Goal: Task Accomplishment & Management: Manage account settings

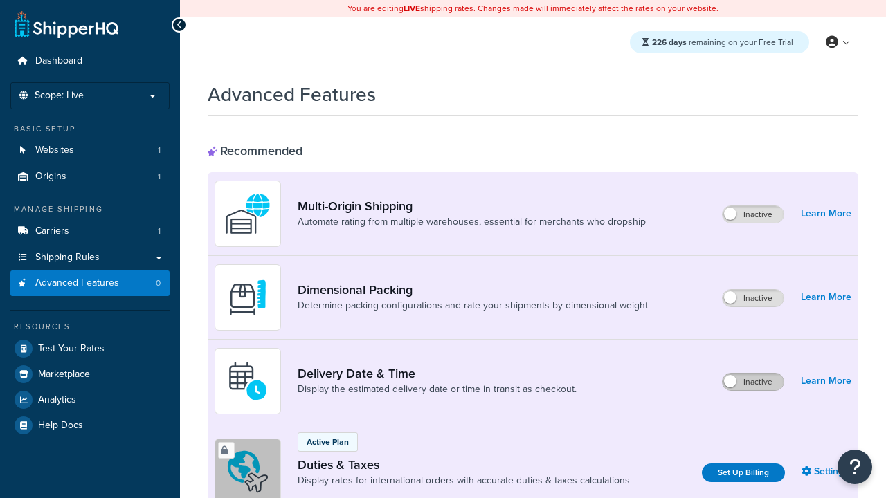
click at [753, 374] on label "Inactive" at bounding box center [753, 382] width 61 height 17
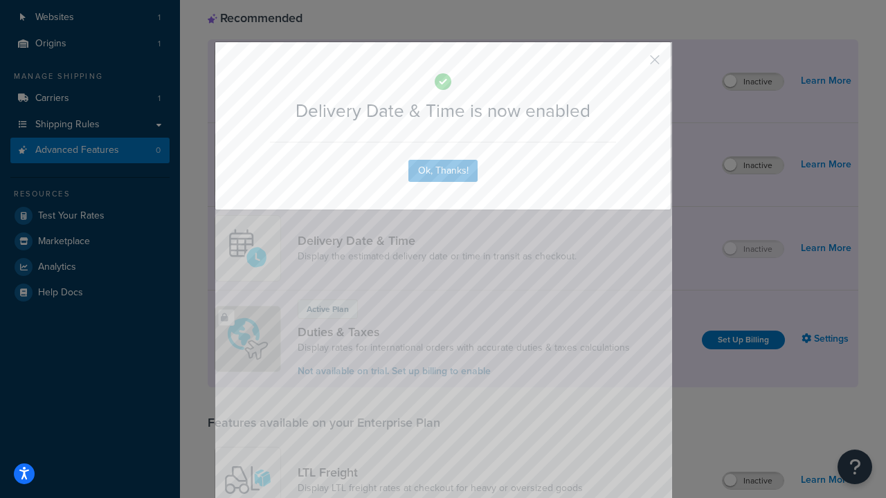
click at [634, 63] on button "button" at bounding box center [634, 64] width 3 height 3
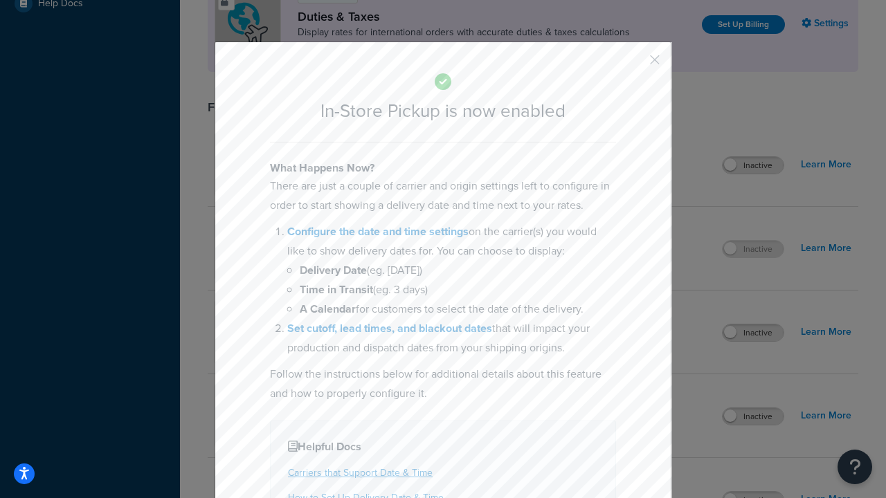
scroll to position [475, 0]
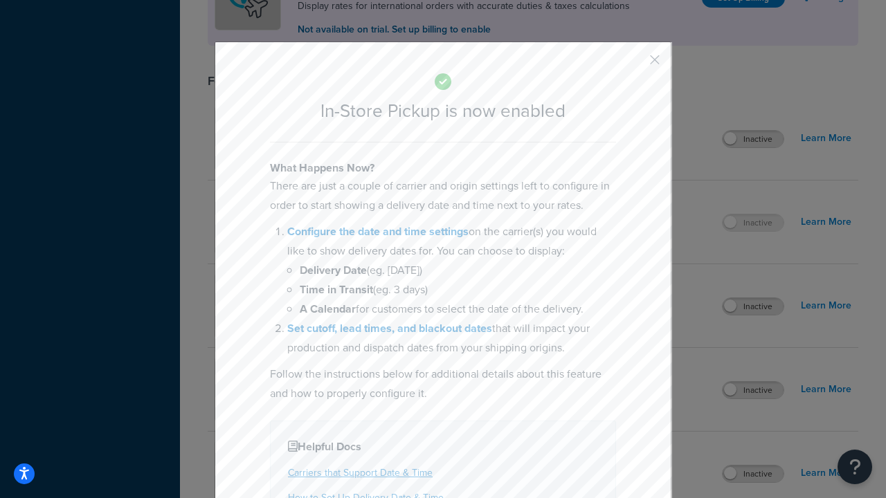
click at [634, 63] on button "button" at bounding box center [634, 64] width 3 height 3
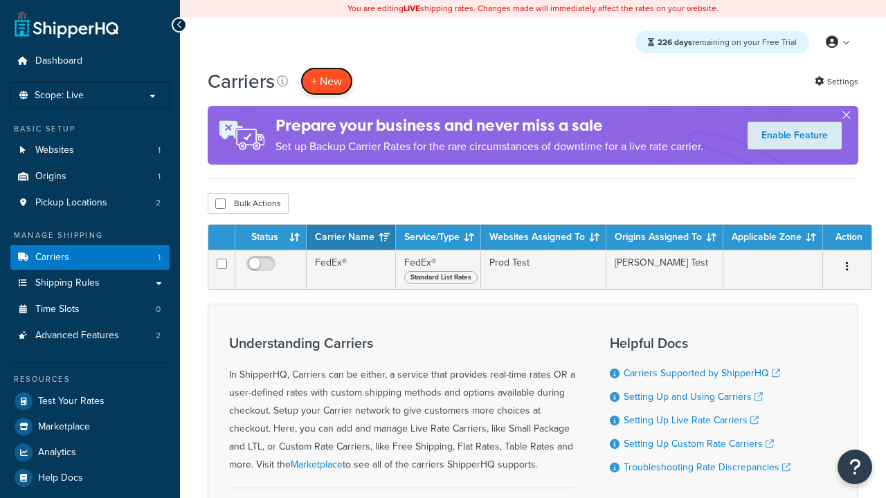
click at [327, 81] on button "+ New" at bounding box center [326, 81] width 53 height 28
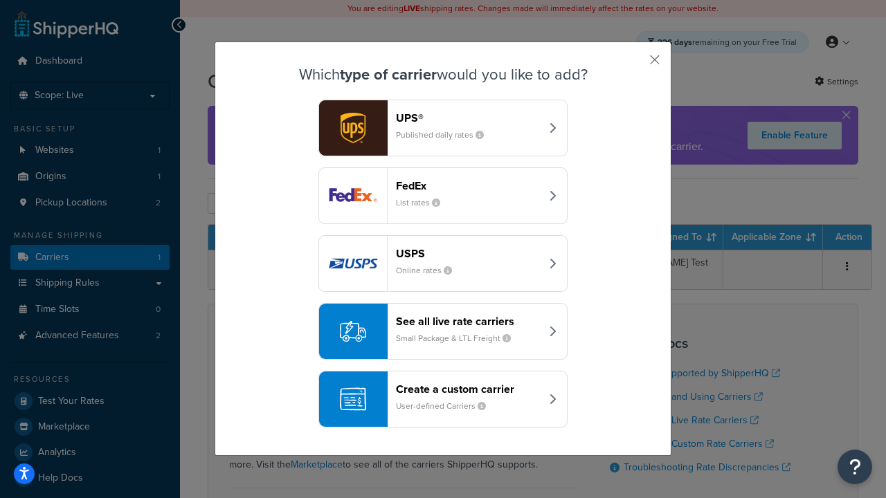
click at [443, 399] on div "Create a custom carrier User-defined Carriers" at bounding box center [468, 399] width 145 height 33
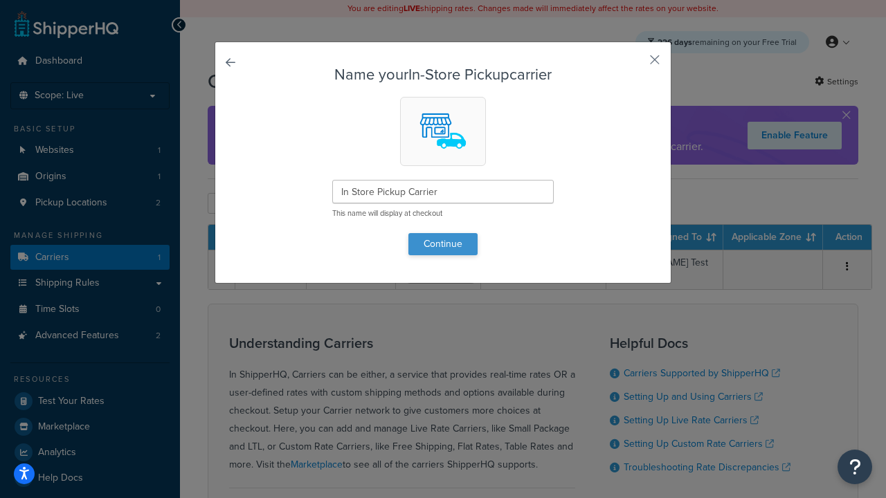
type input "In Store Pickup Carrier"
click at [443, 244] on button "Continue" at bounding box center [442, 244] width 69 height 22
click at [634, 64] on button "button" at bounding box center [634, 64] width 3 height 3
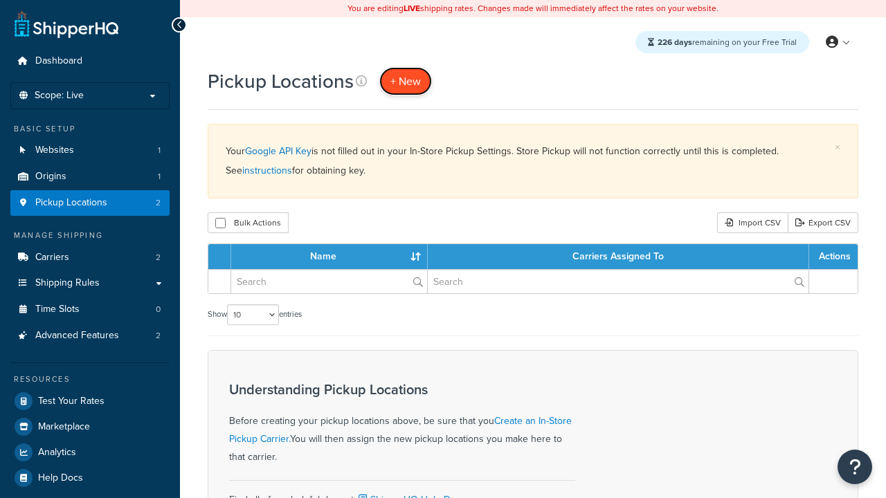
click at [406, 81] on span "+ New" at bounding box center [405, 81] width 30 height 16
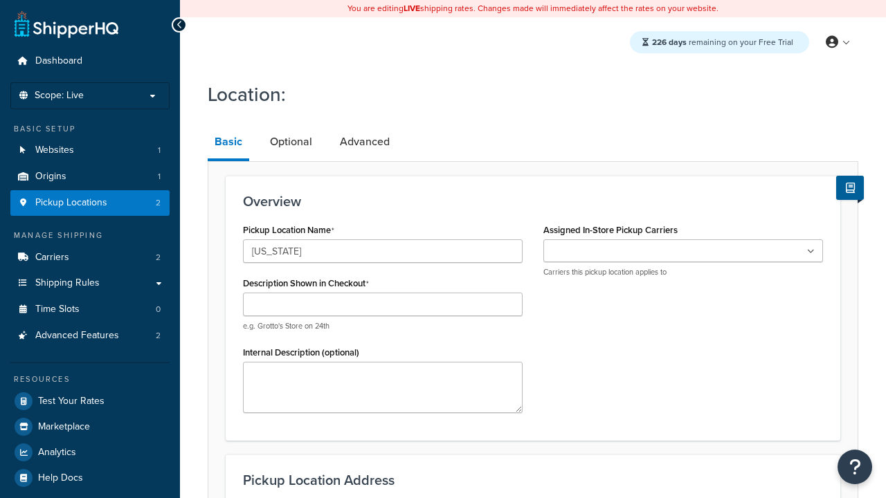
type input "[US_STATE]"
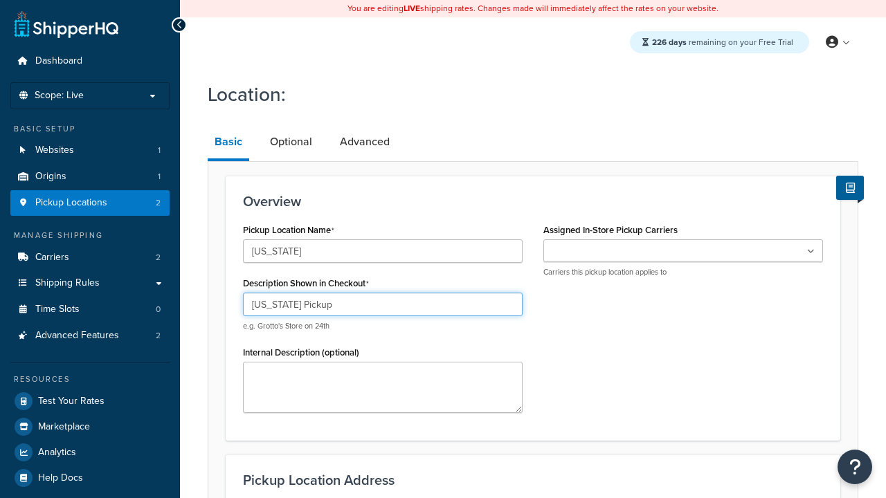
type input "[US_STATE] Pickup"
click at [683, 251] on ul at bounding box center [683, 250] width 280 height 23
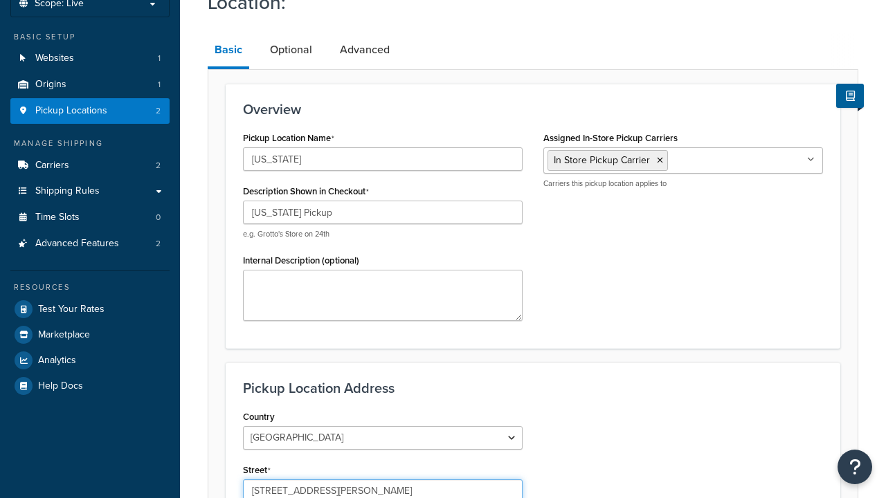
type input "3385 Michelson Drive"
type input "Suite B"
type input "Irvine"
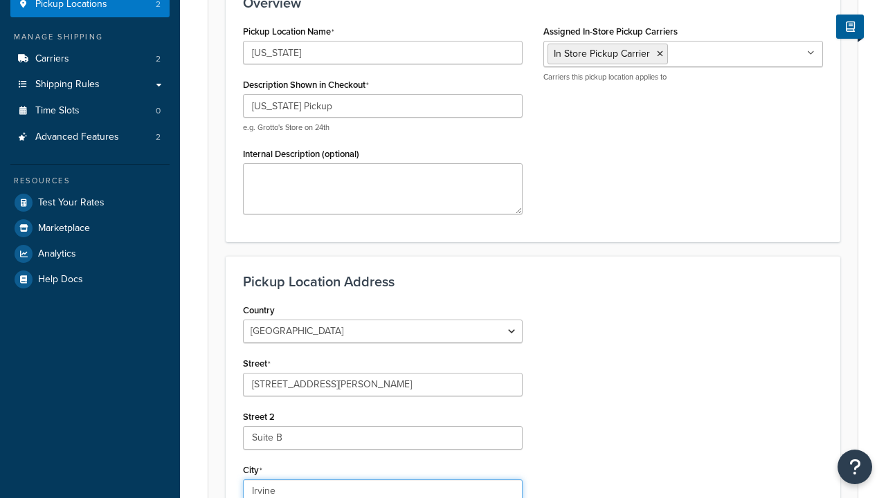
select select "5"
type input "Irvine"
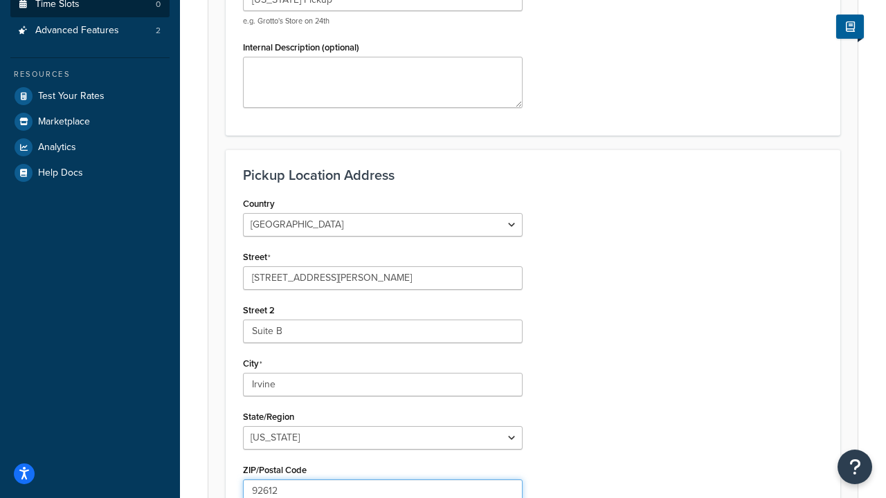
type input "92612"
click at [90, 17] on link "Time Slots 0" at bounding box center [89, 5] width 159 height 26
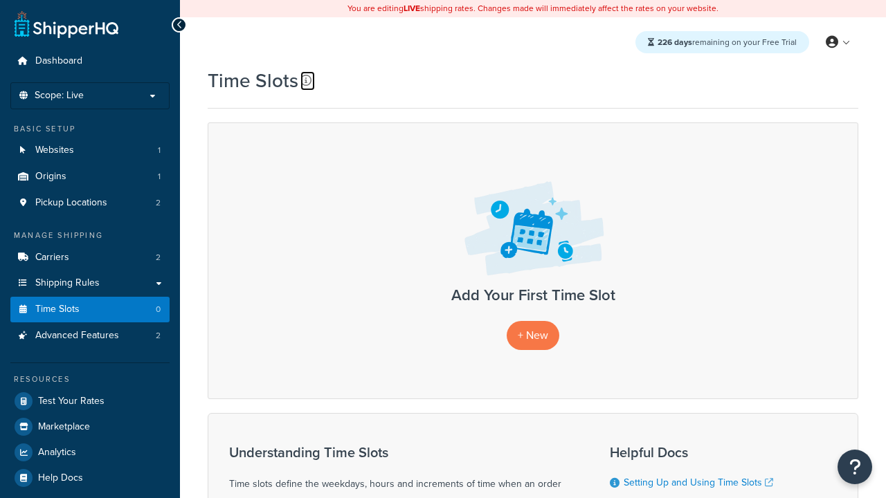
click at [306, 80] on icon at bounding box center [305, 80] width 11 height 11
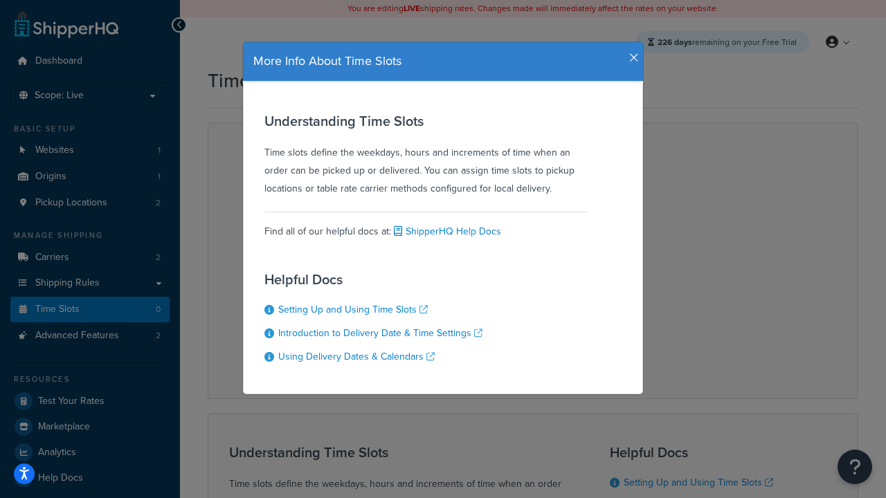
click at [631, 53] on icon "button" at bounding box center [634, 58] width 10 height 12
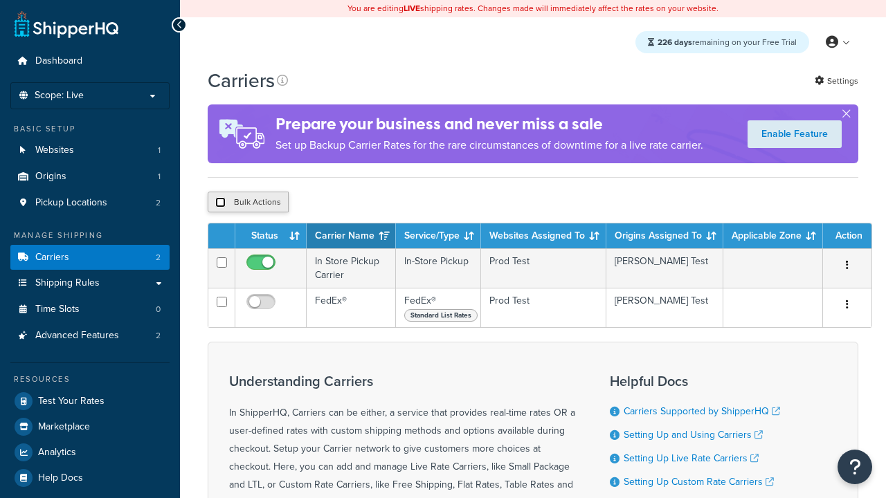
click at [220, 204] on input "checkbox" at bounding box center [220, 202] width 10 height 10
checkbox input "true"
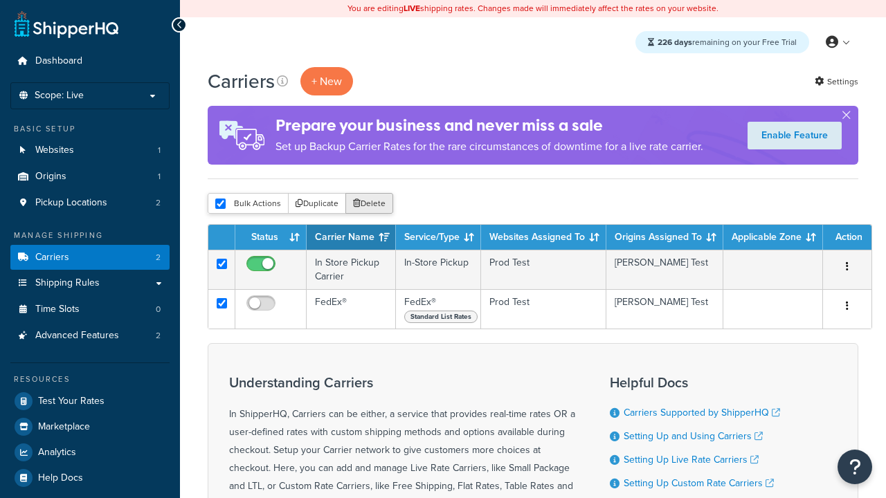
click at [372, 204] on button "Delete" at bounding box center [369, 203] width 48 height 21
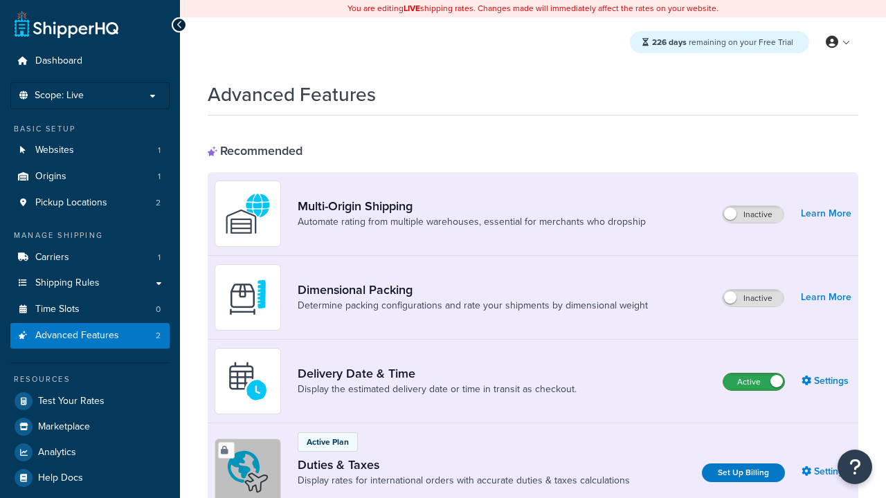
click at [754, 382] on label "Active" at bounding box center [753, 382] width 61 height 17
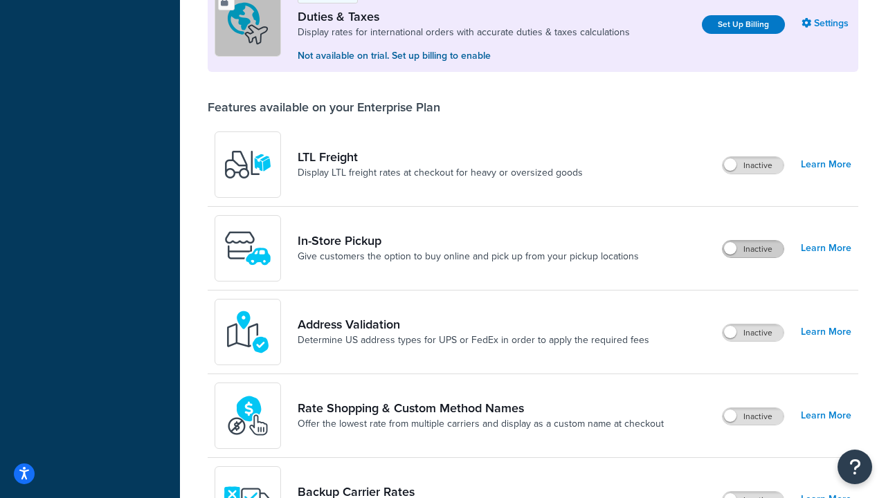
scroll to position [422, 0]
